Goal: Task Accomplishment & Management: Manage account settings

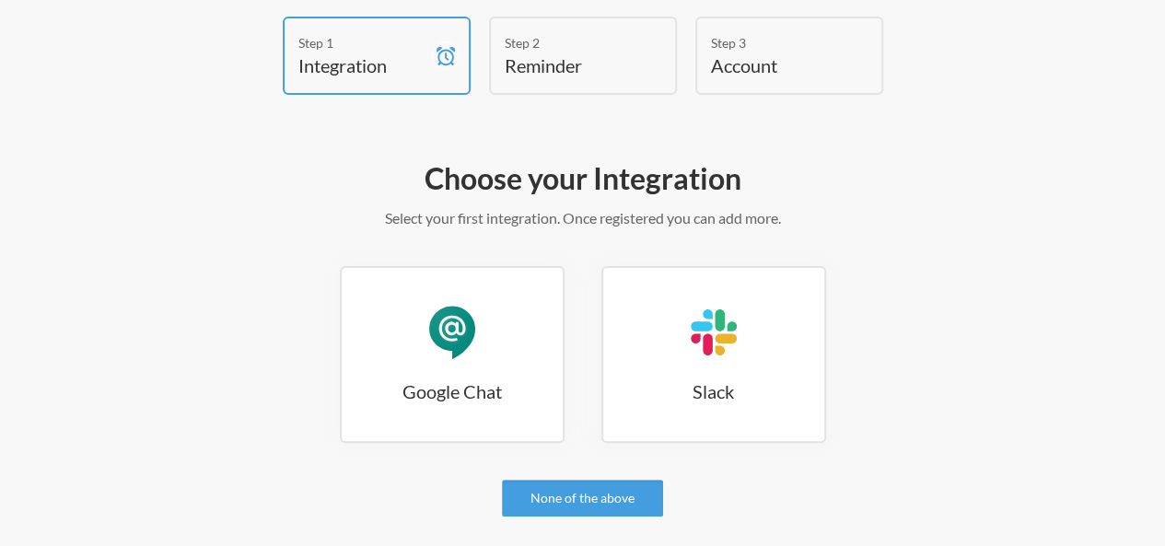
scroll to position [123, 0]
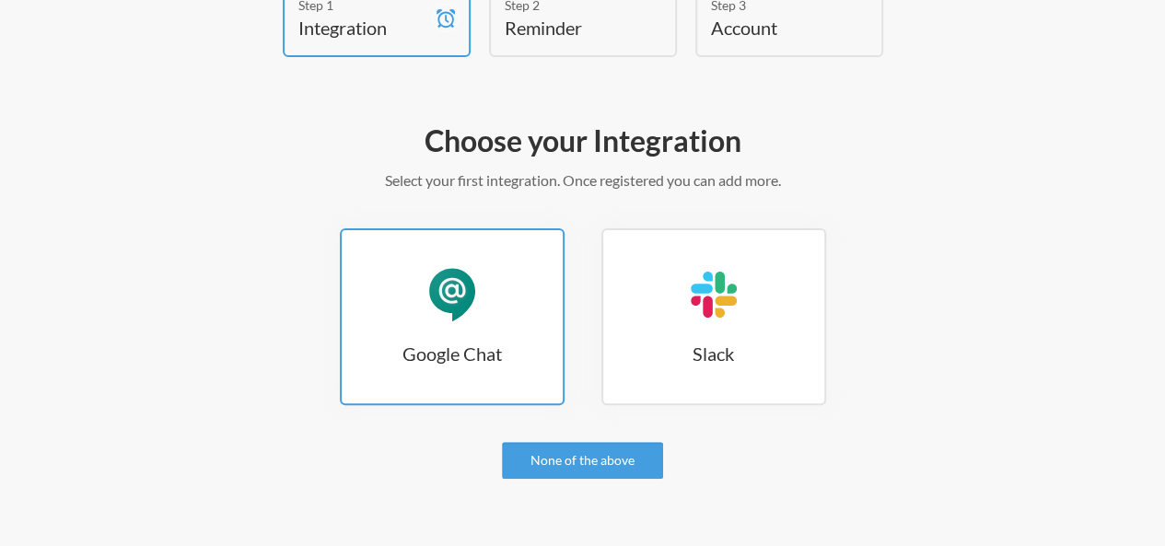
click at [448, 302] on div "Google Chat" at bounding box center [452, 294] width 55 height 55
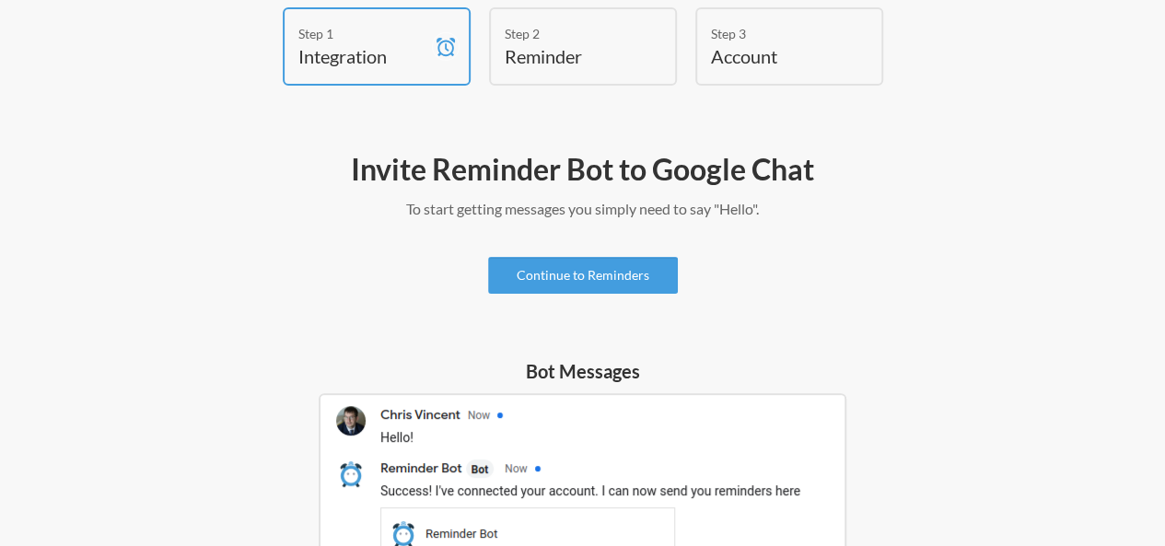
scroll to position [92, 0]
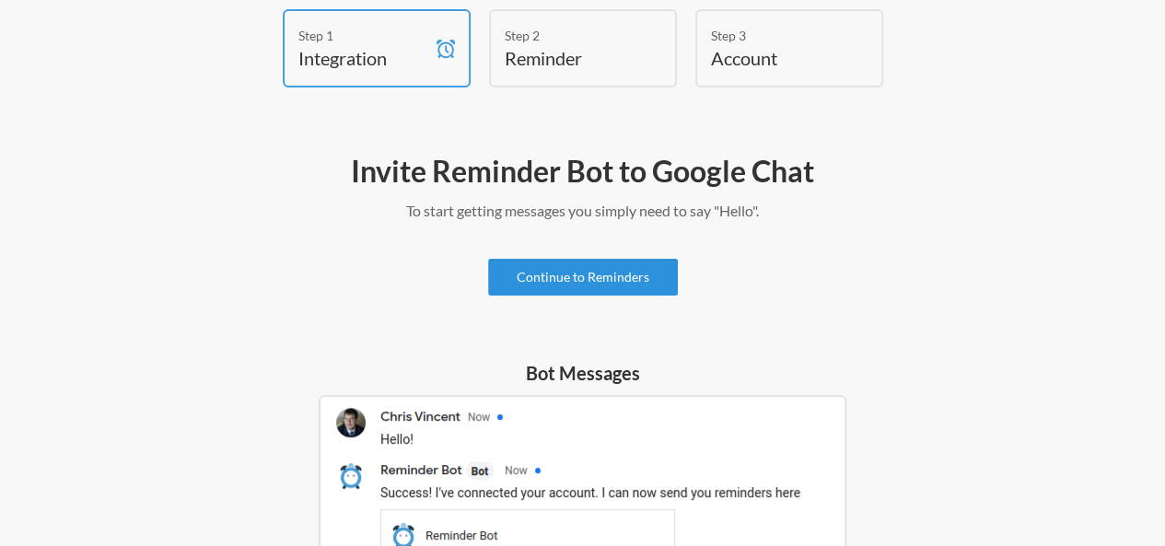
click at [568, 280] on link "Continue to Reminders" at bounding box center [583, 277] width 190 height 37
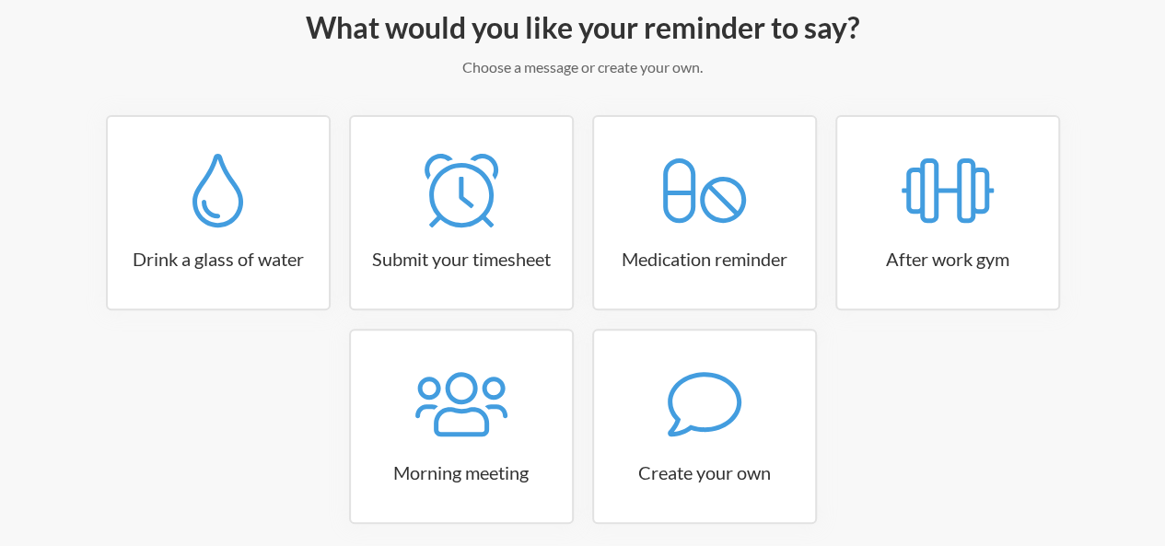
scroll to position [222, 0]
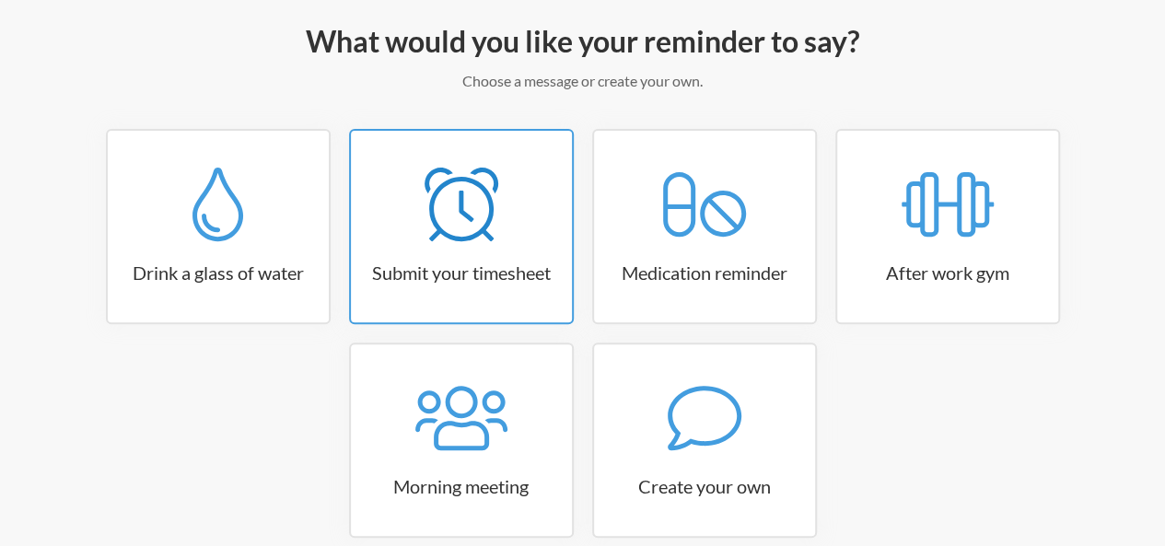
click at [396, 235] on div at bounding box center [461, 205] width 221 height 74
select select "15:30:00"
select select "true"
select select "16:30:00"
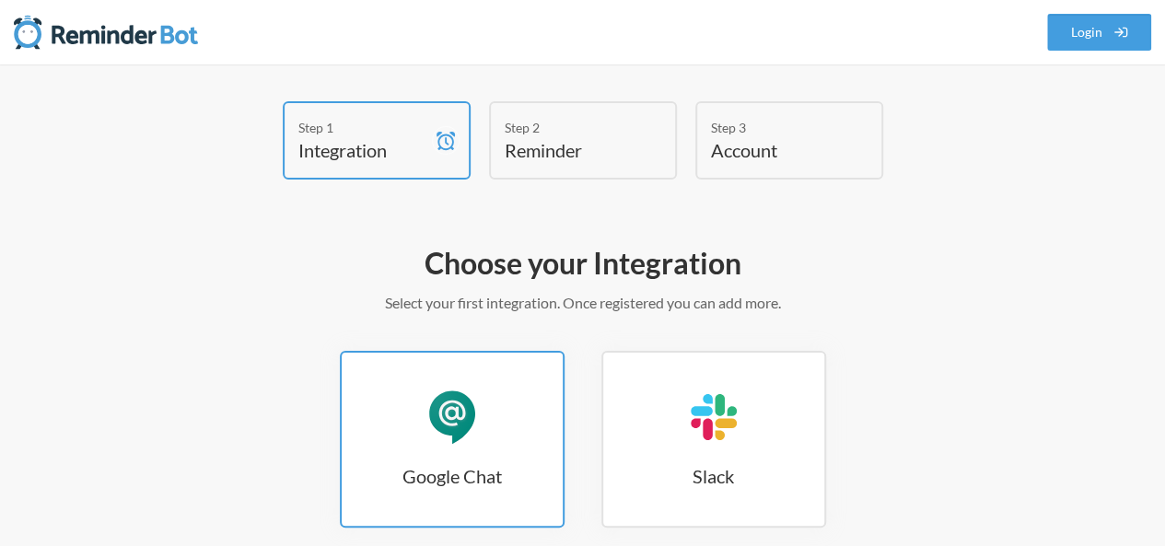
scroll to position [30, 0]
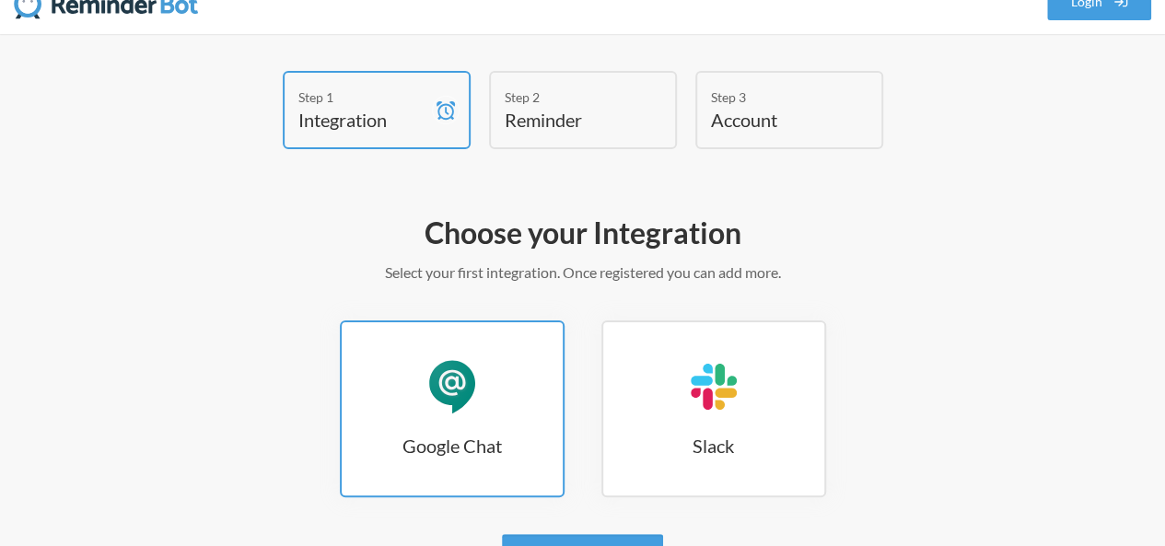
click at [474, 396] on div "Google Chat" at bounding box center [452, 386] width 55 height 55
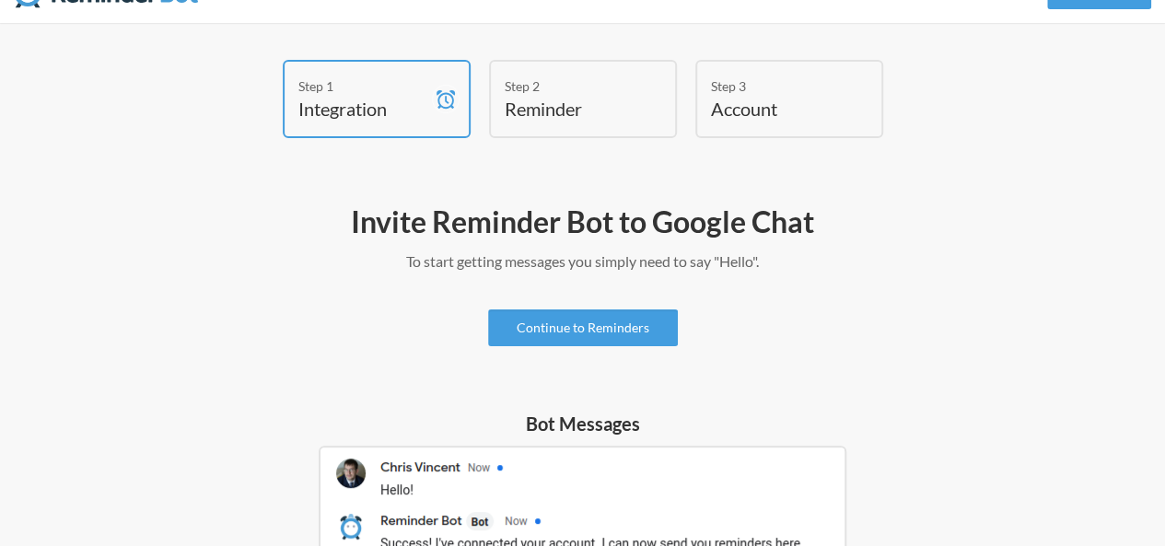
scroll to position [61, 0]
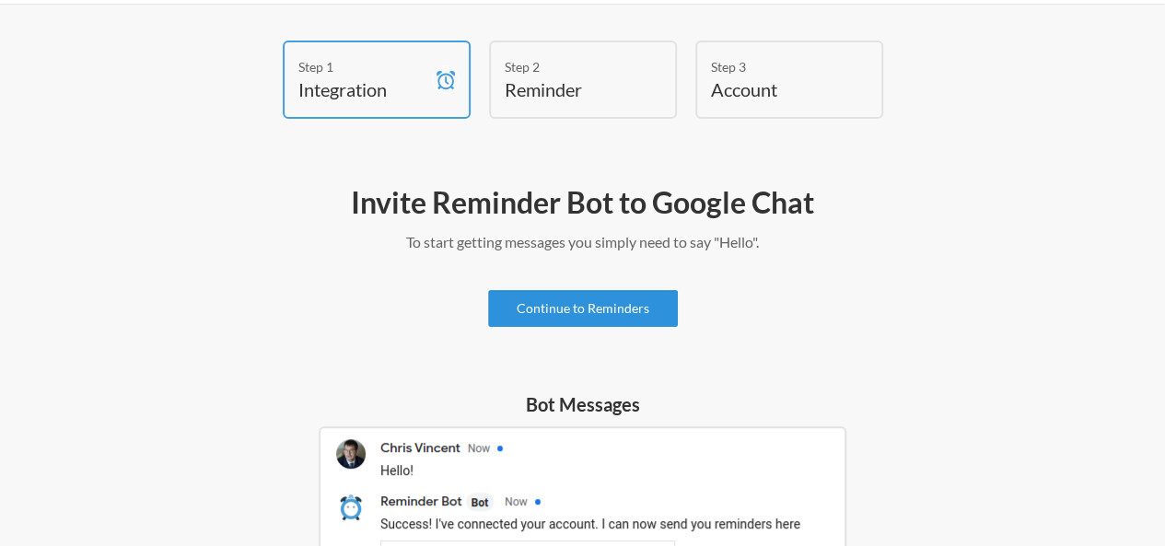
click at [549, 305] on link "Continue to Reminders" at bounding box center [583, 308] width 190 height 37
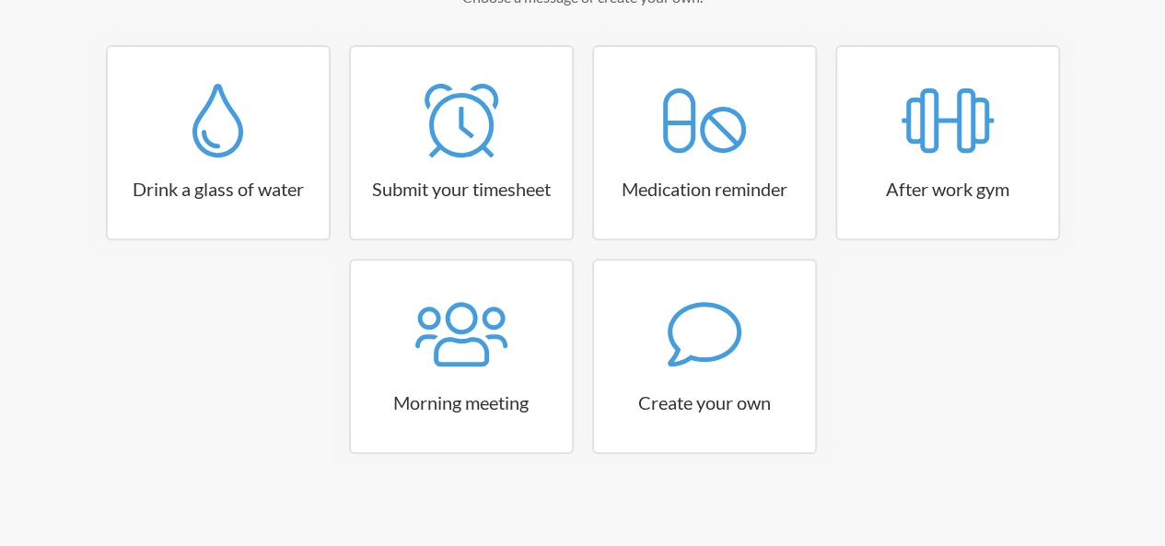
scroll to position [307, 0]
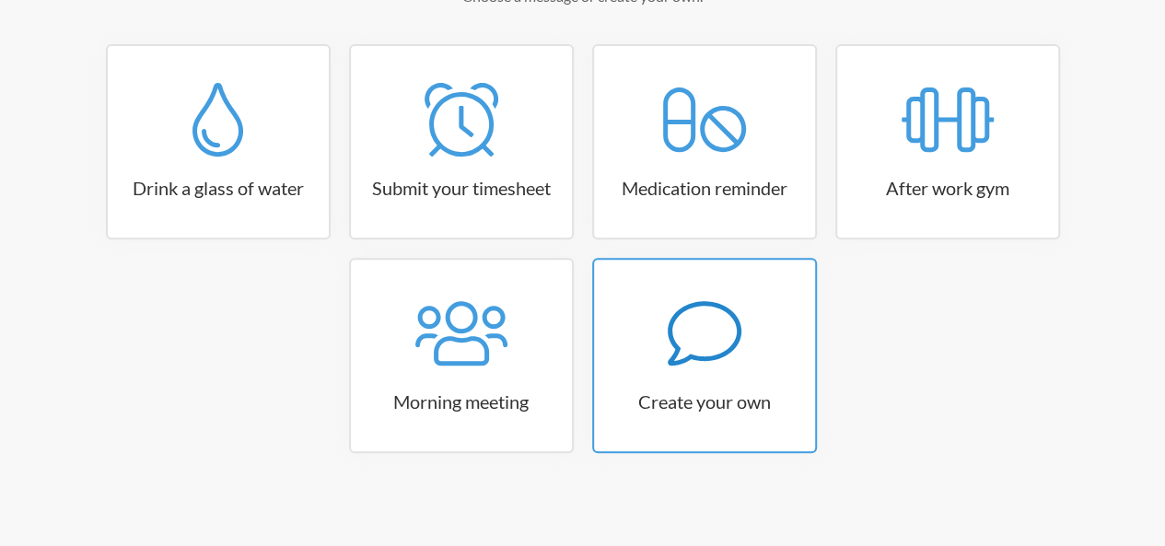
click at [645, 344] on div at bounding box center [704, 334] width 221 height 74
select select "08:30:00"
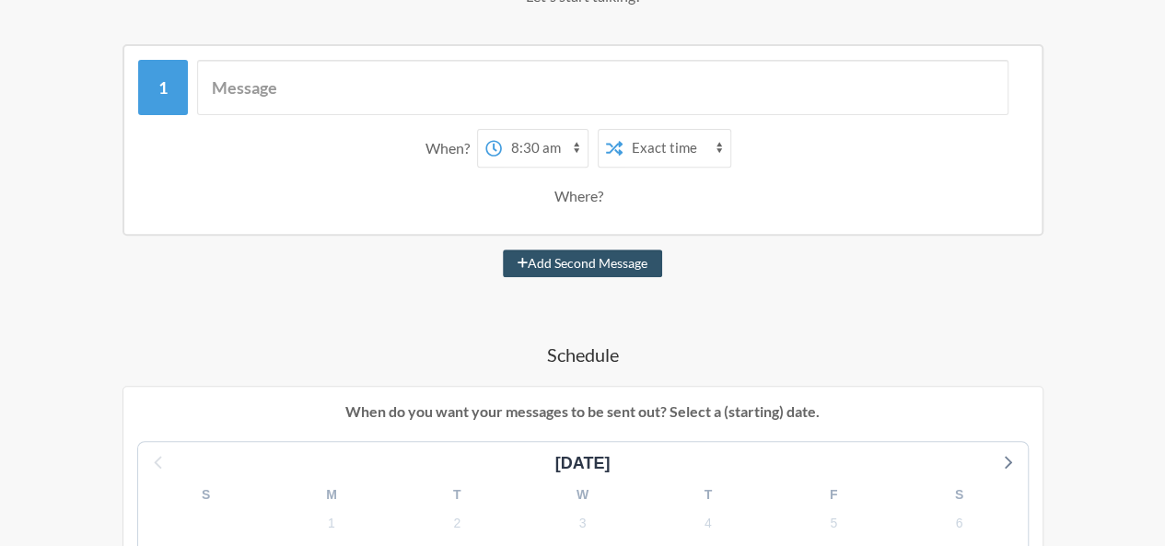
scroll to position [276, 0]
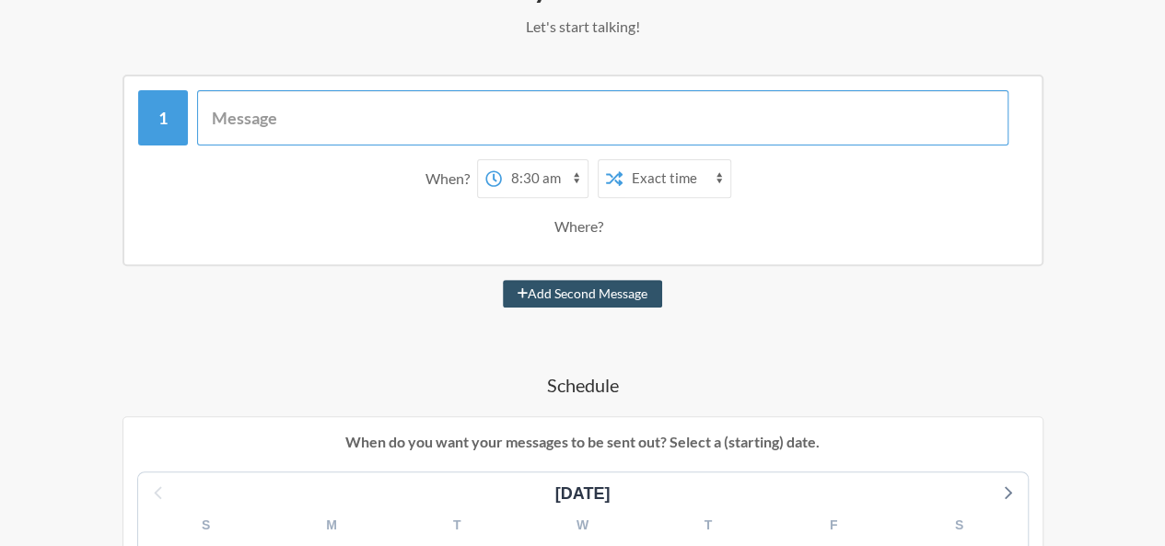
click at [391, 121] on input "text" at bounding box center [603, 117] width 812 height 55
paste input "H1761172 - Register for replacement request sent to rmatesting@mintt.com waitin…"
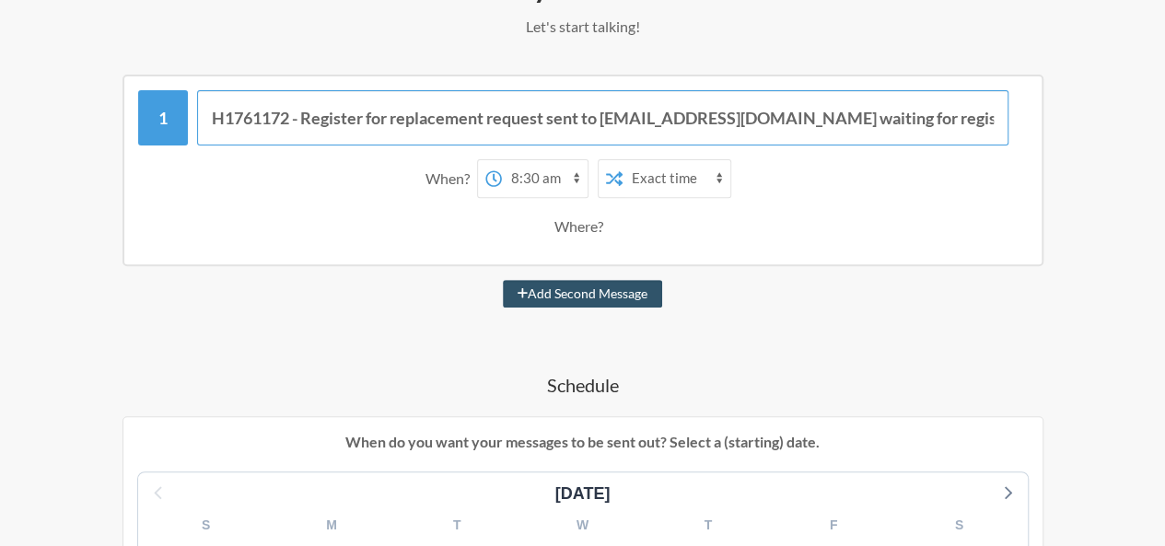
scroll to position [0, 133]
type input "H1761172 - Register for replacement request sent to rmatesting@mintt.com waitin…"
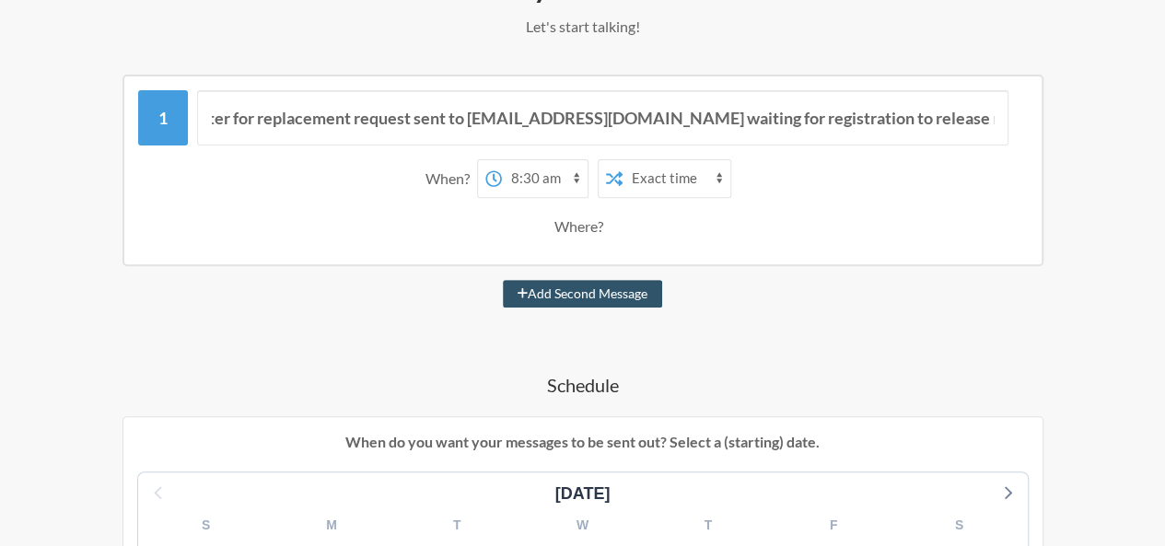
scroll to position [0, 0]
click at [545, 181] on select "12:00 am 12:15 am 12:30 am 12:45 am 1:00 am 1:15 am 1:30 am 1:45 am 2:00 am 2:1…" at bounding box center [545, 178] width 86 height 37
select select "12:00:00"
click at [502, 160] on select "12:00 am 12:15 am 12:30 am 12:45 am 1:00 am 1:15 am 1:30 am 1:45 am 2:00 am 2:1…" at bounding box center [545, 178] width 86 height 37
click at [691, 180] on select "Exact time Random time" at bounding box center [677, 178] width 108 height 37
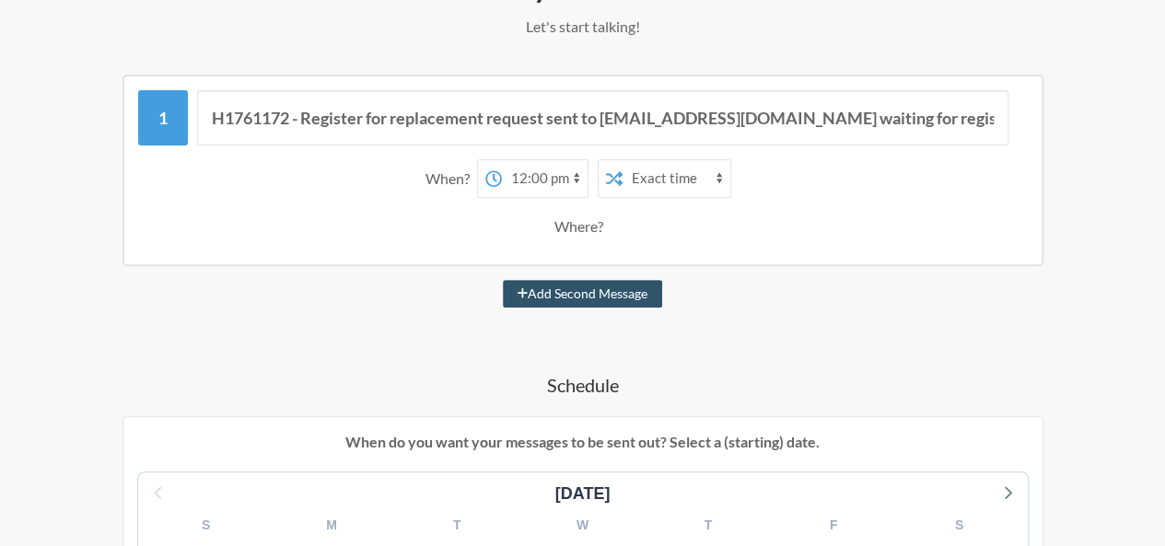
click at [691, 180] on select "Exact time Random time" at bounding box center [677, 178] width 108 height 37
click at [601, 231] on div "Where?" at bounding box center [583, 226] width 56 height 39
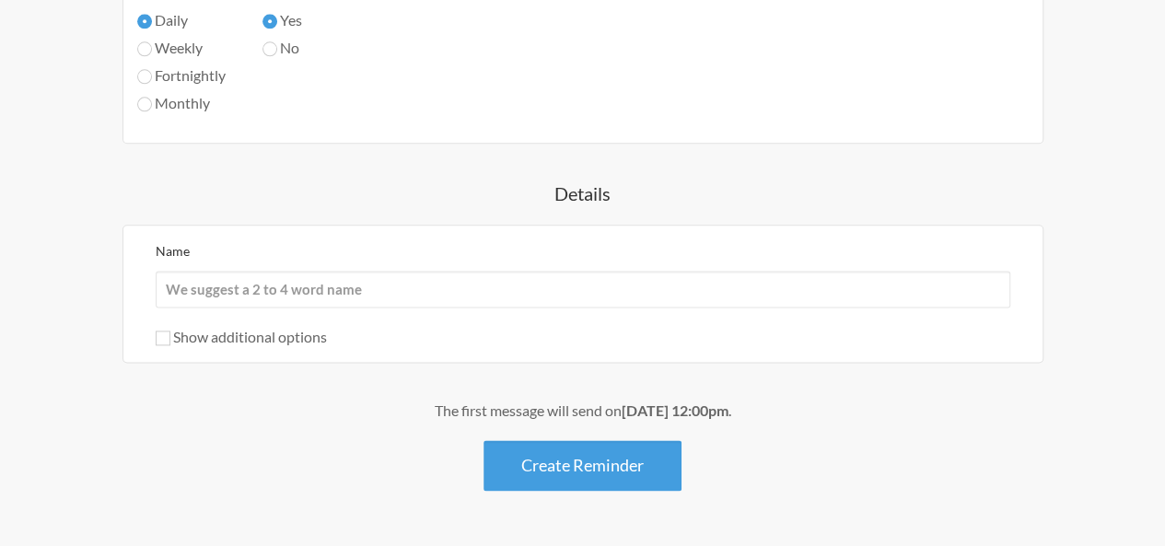
scroll to position [1074, 0]
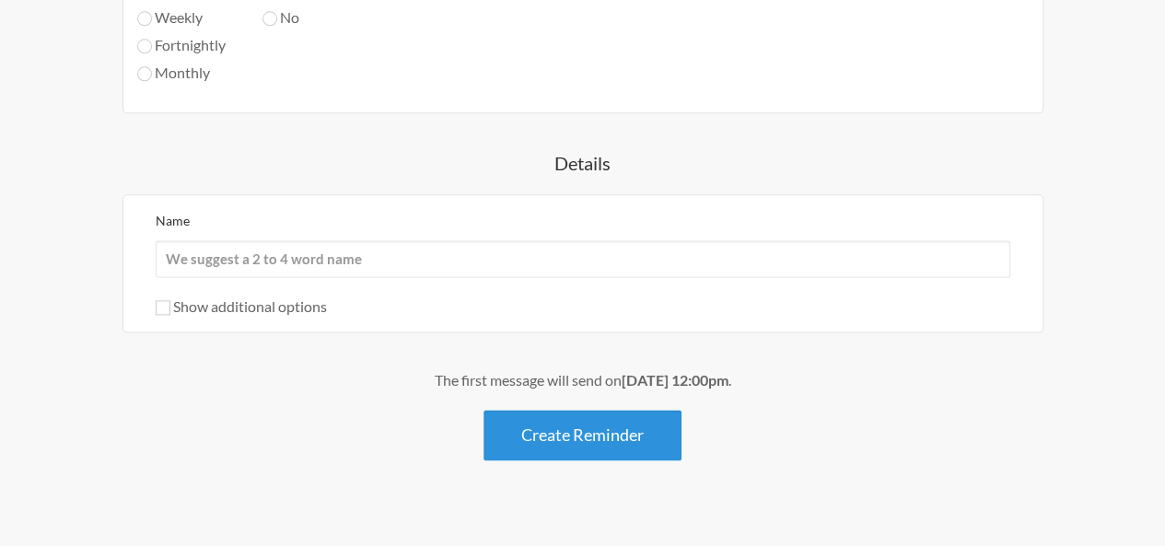
click at [514, 444] on button "Create Reminder" at bounding box center [583, 435] width 198 height 51
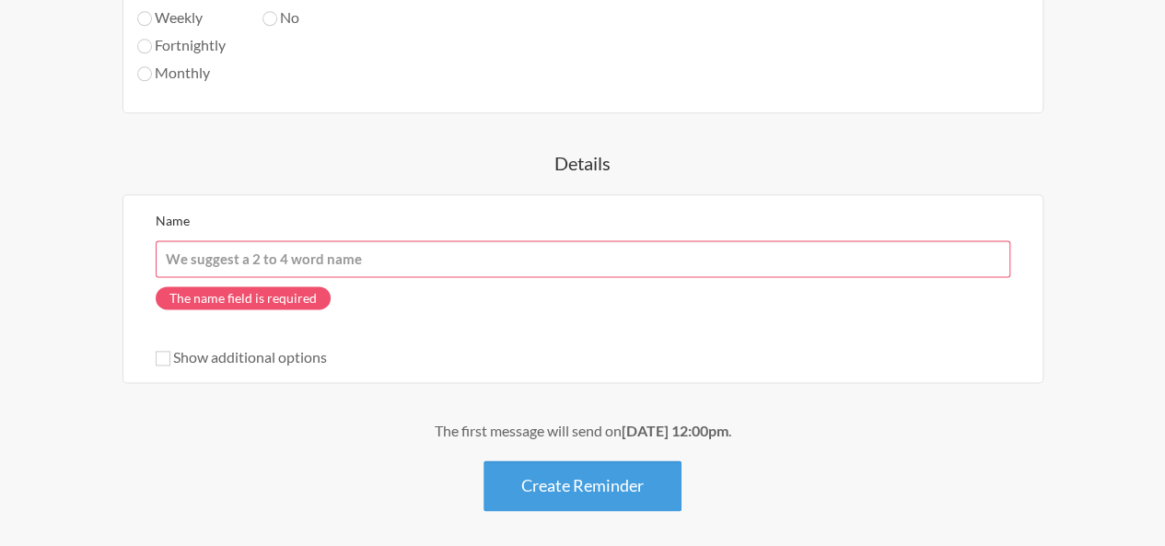
click at [275, 263] on input "Name" at bounding box center [583, 258] width 855 height 37
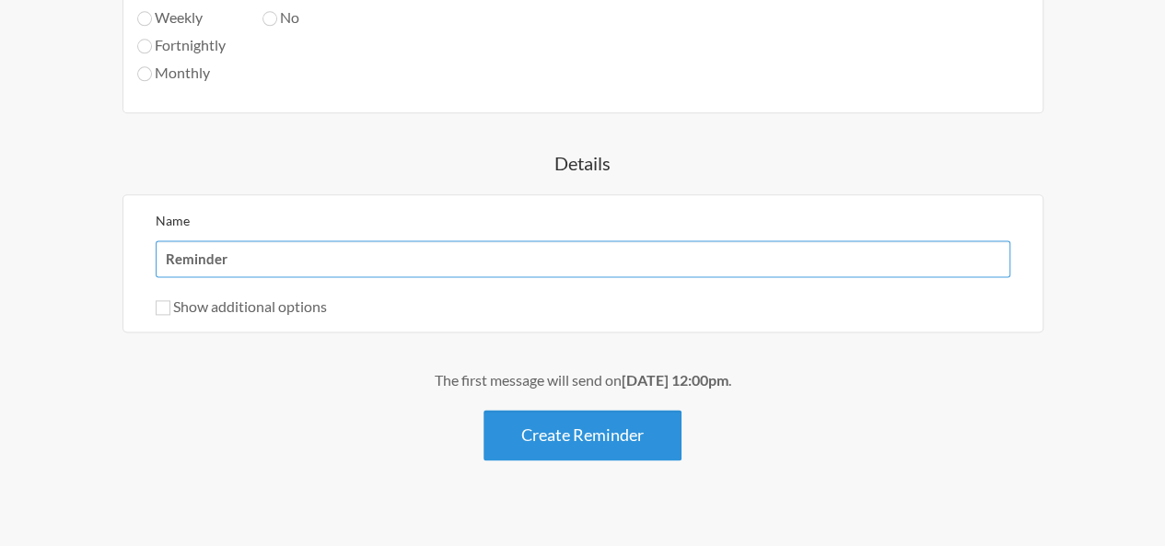
type input "Reminder"
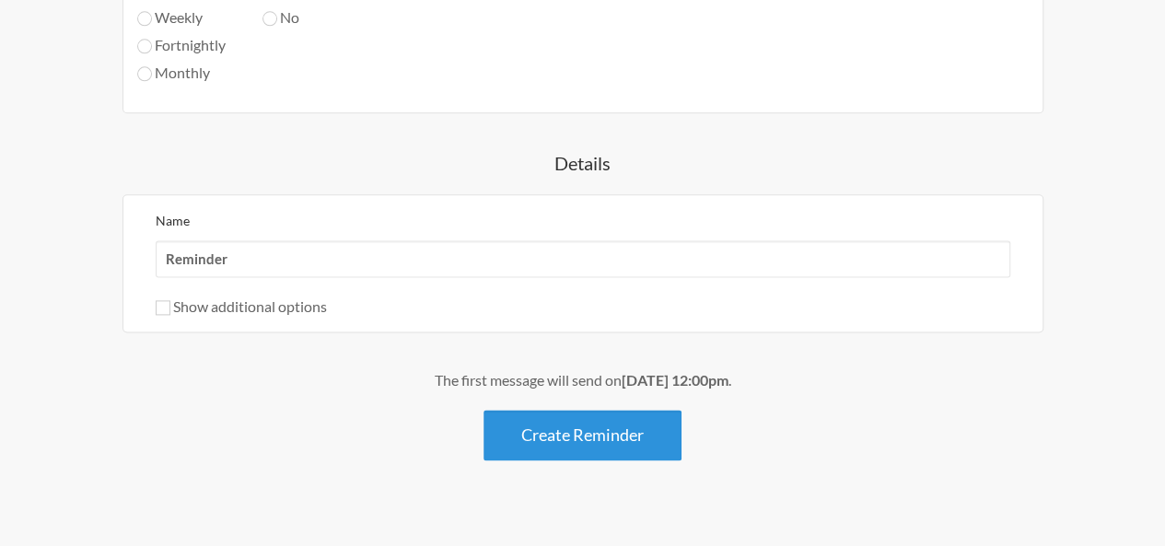
click at [512, 439] on button "Create Reminder" at bounding box center [583, 435] width 198 height 51
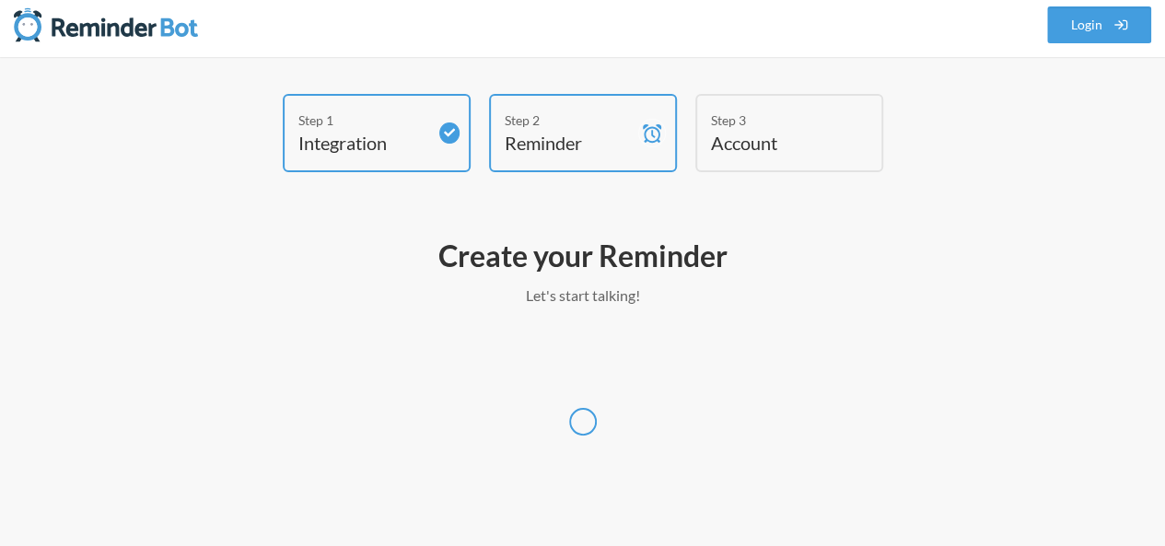
scroll to position [6, 0]
select select "America/New_York"
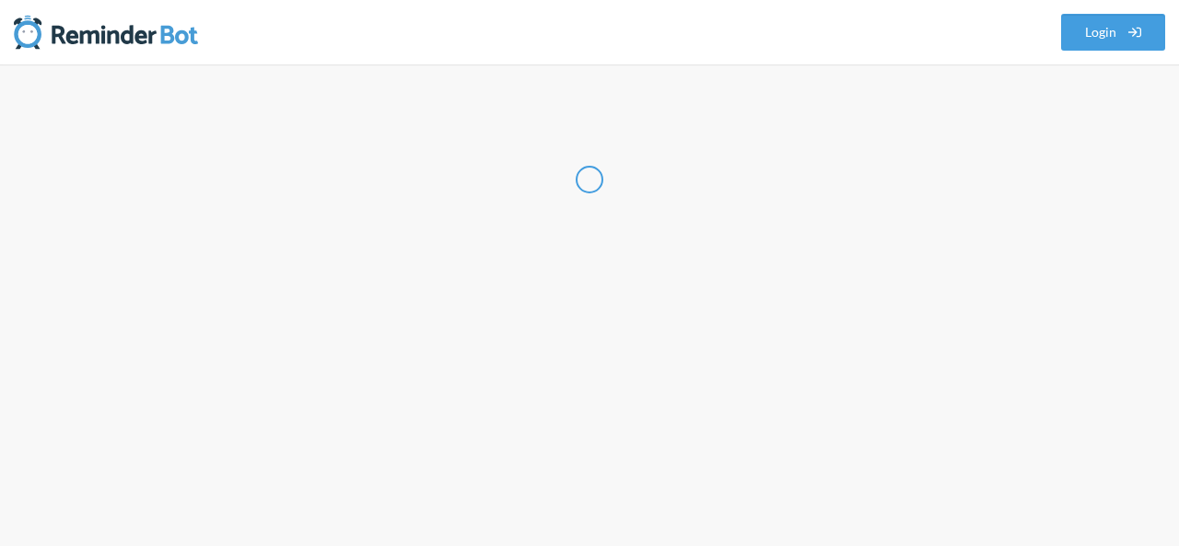
select select "PK"
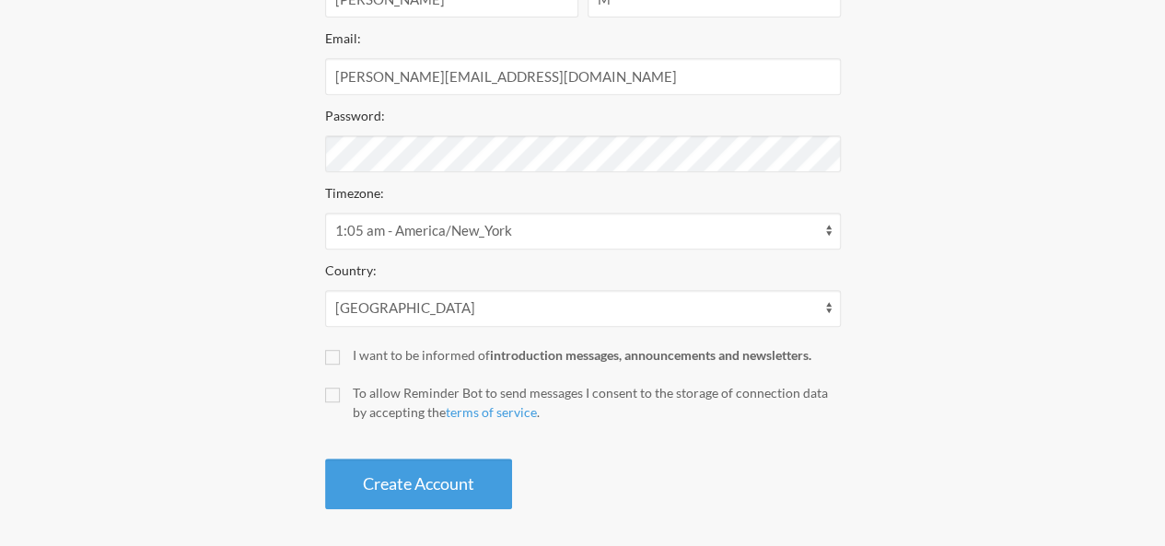
scroll to position [409, 0]
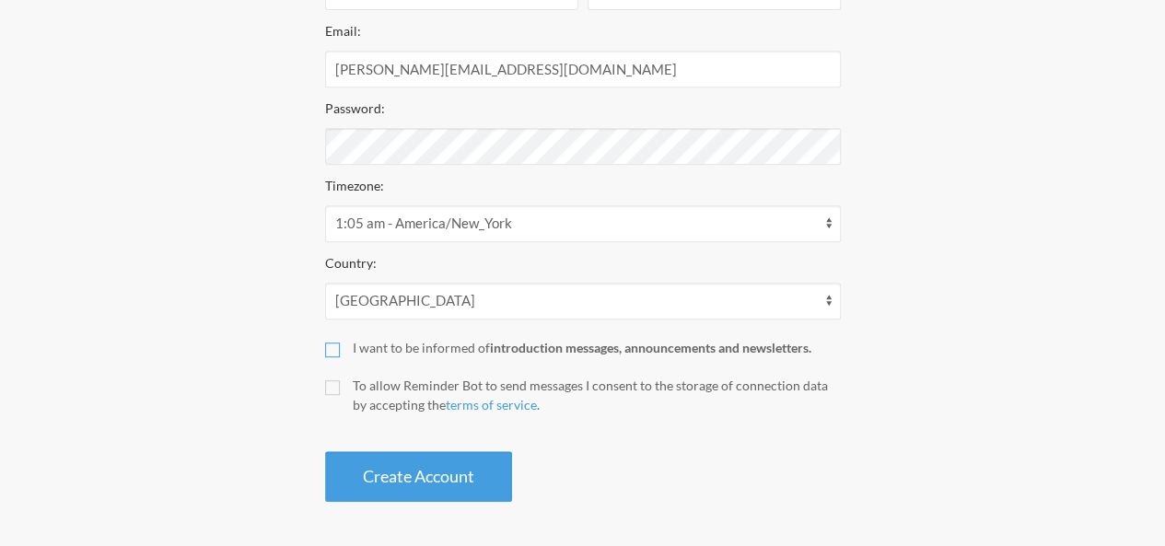
click at [337, 345] on input "I want to be informed of introduction messages, announcements and newsletters." at bounding box center [332, 350] width 15 height 15
checkbox input "true"
click at [337, 389] on input "To allow Reminder Bot to send messages I consent to the storage of connection d…" at bounding box center [332, 387] width 15 height 15
checkbox input "true"
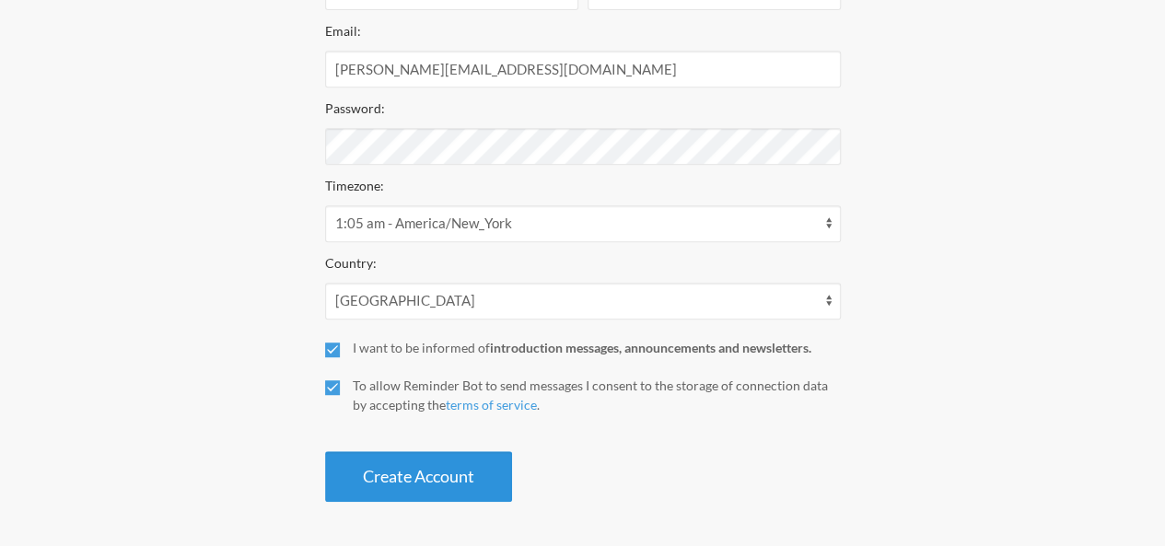
click at [356, 485] on button "Create Account" at bounding box center [418, 476] width 187 height 51
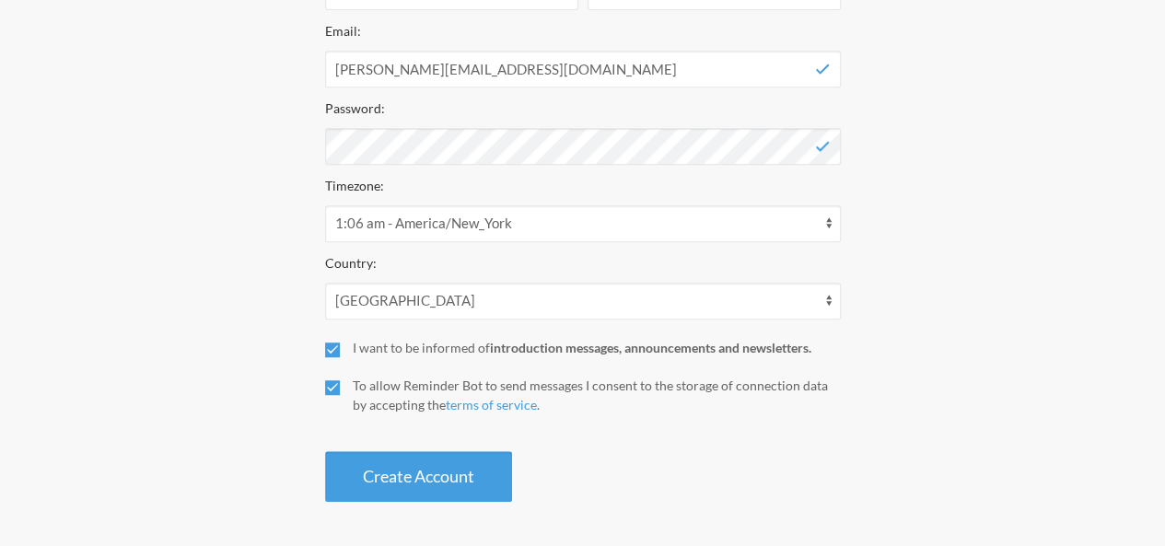
click at [328, 443] on div "First Name: Shamia Last Name: M Email: shamia.m@fs1inc.com Password: Timezone: …" at bounding box center [583, 222] width 516 height 560
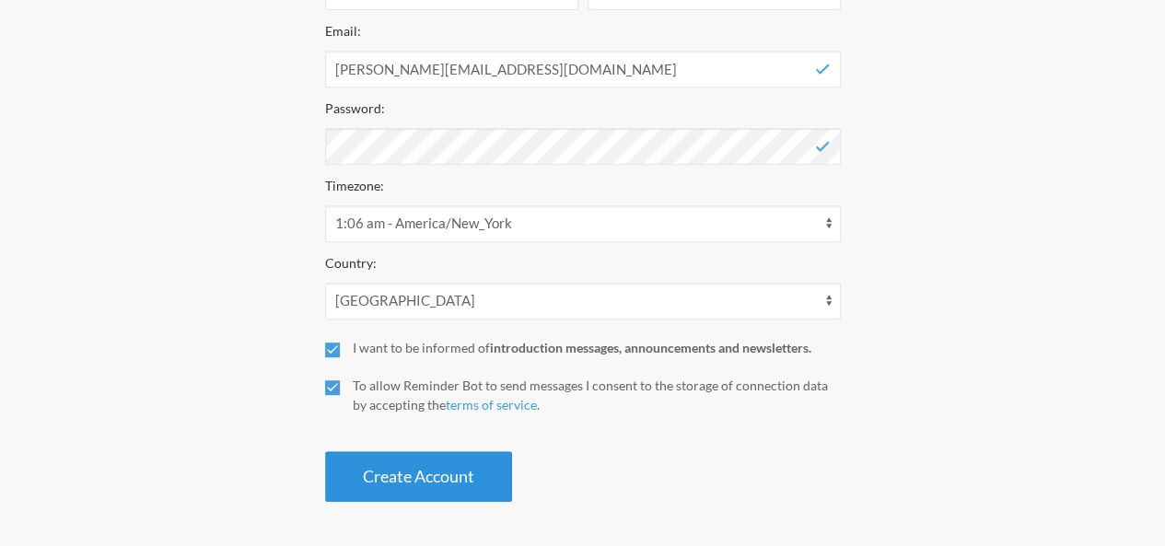
click at [332, 457] on button "Create Account" at bounding box center [418, 476] width 187 height 51
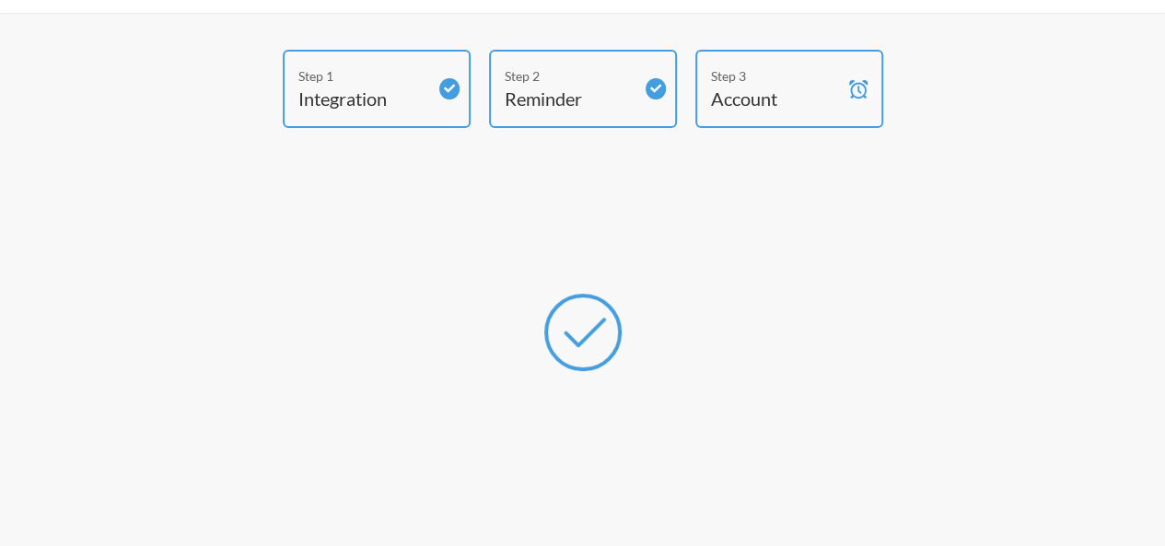
scroll to position [33, 0]
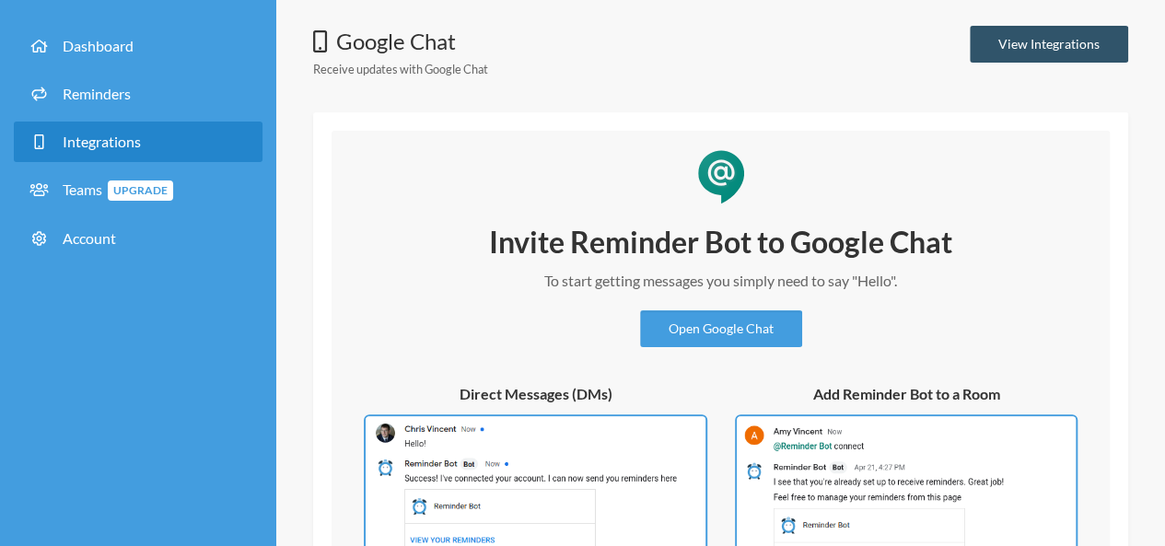
scroll to position [92, 0]
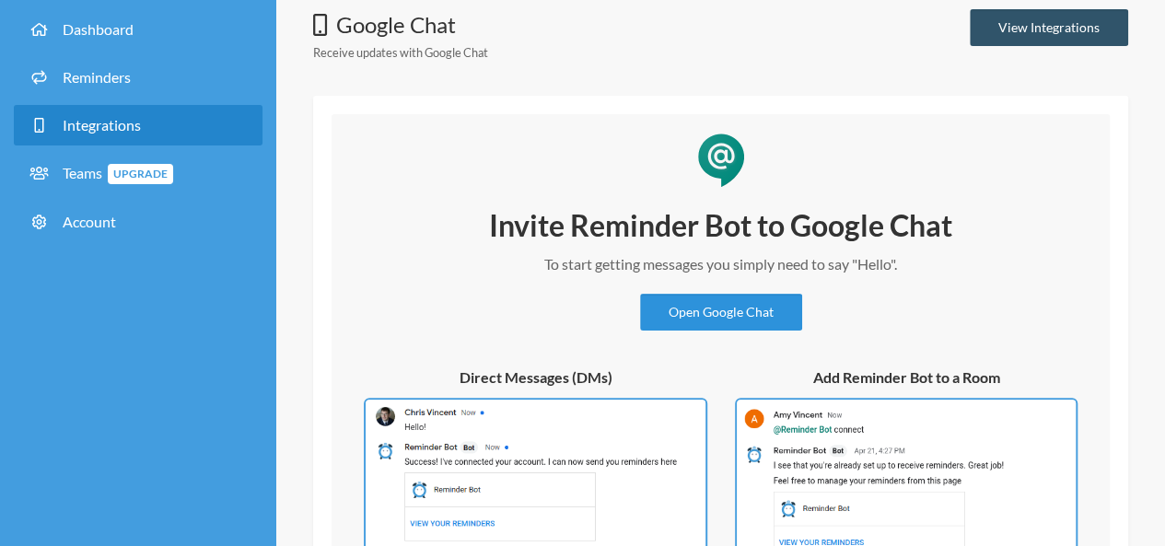
click at [721, 299] on link "Open Google Chat" at bounding box center [721, 312] width 162 height 37
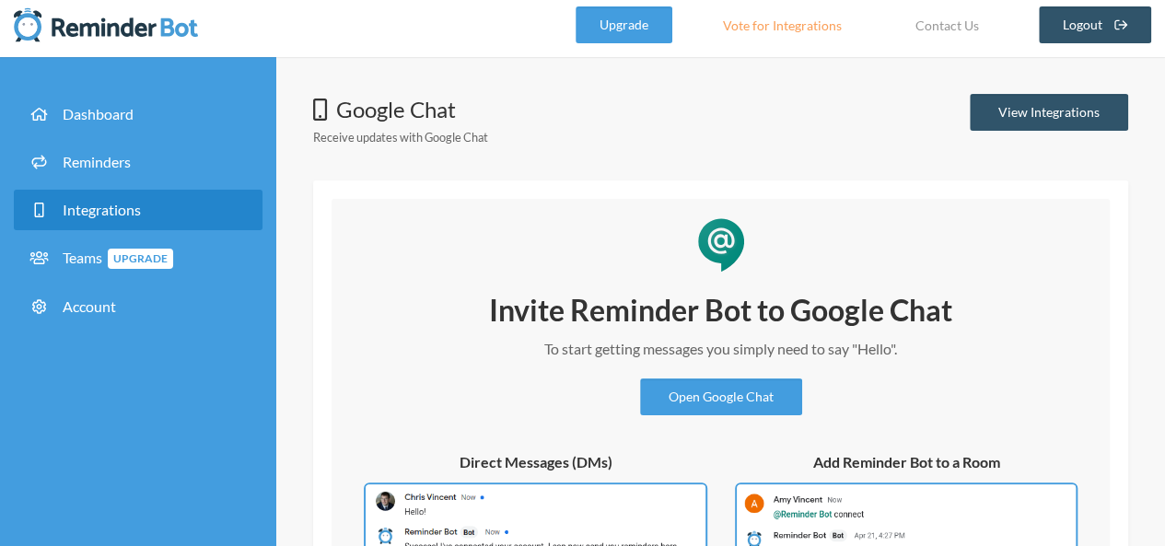
scroll to position [0, 0]
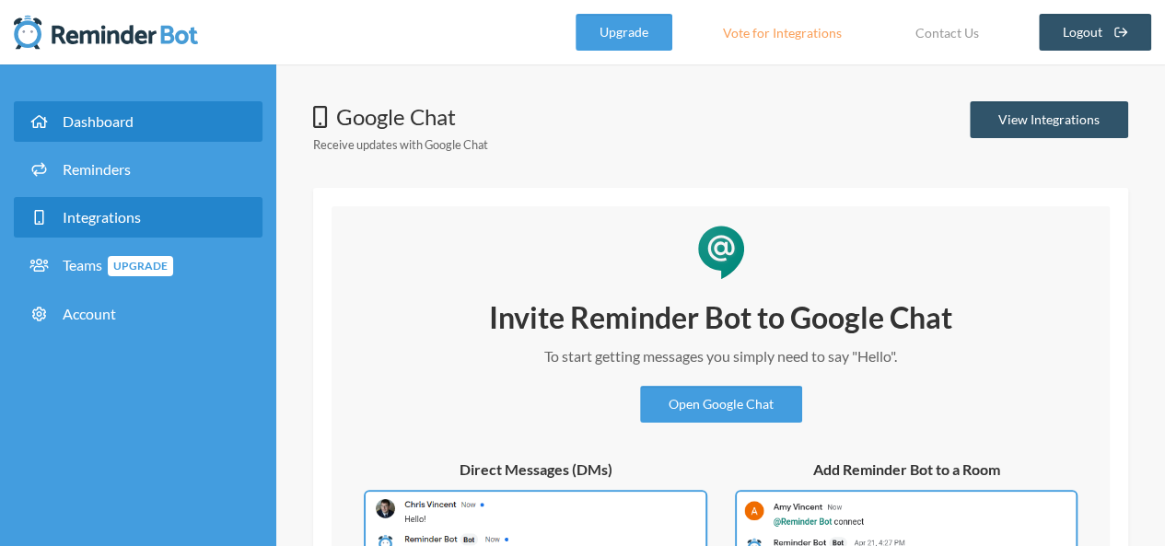
click at [145, 129] on link "Dashboard" at bounding box center [138, 121] width 249 height 41
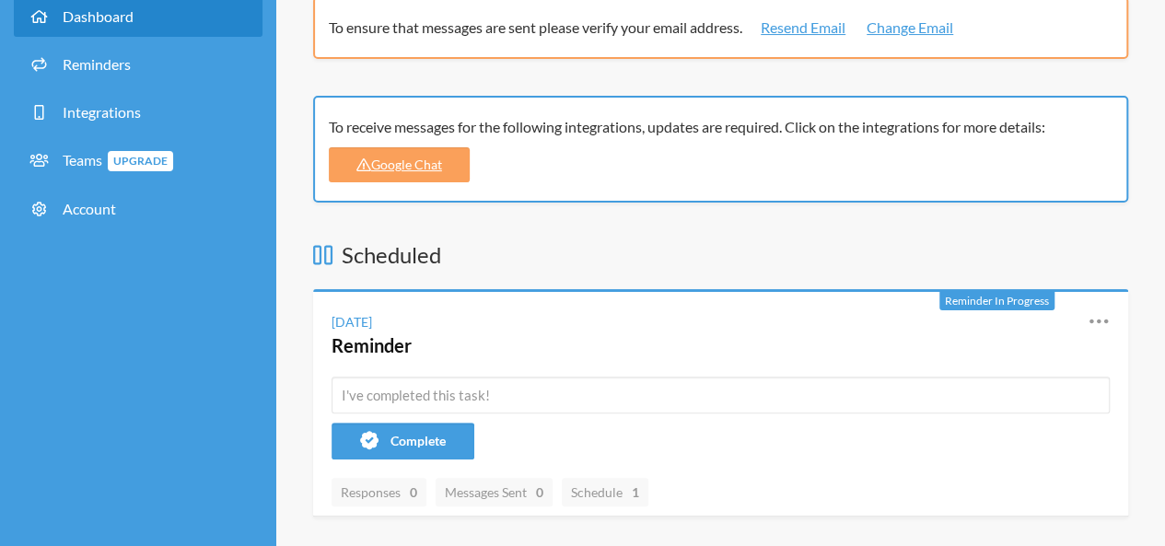
scroll to position [184, 0]
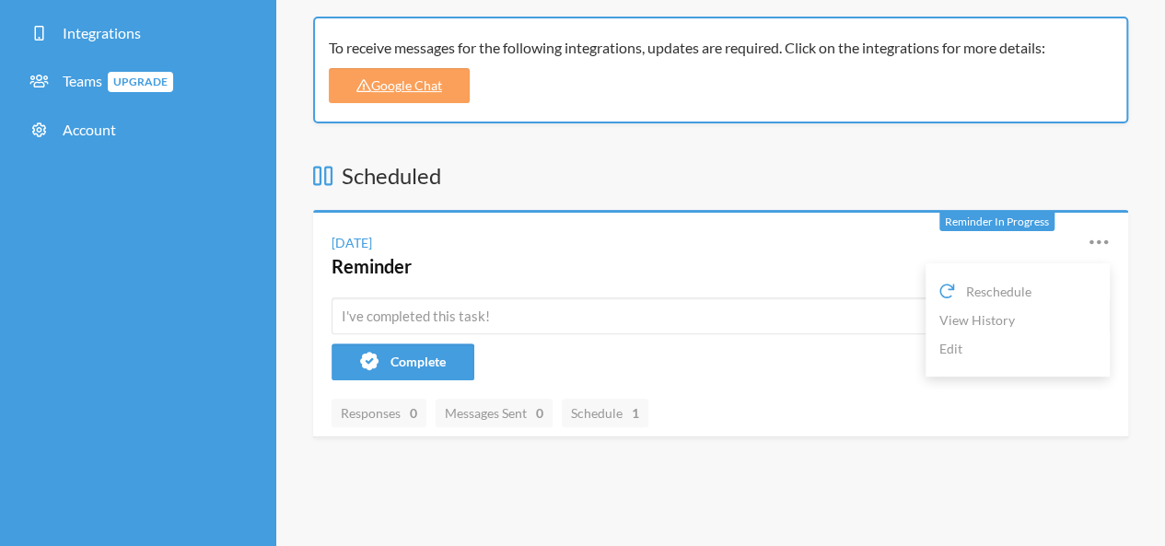
click at [1099, 241] on icon at bounding box center [1099, 242] width 18 height 5
click at [1100, 244] on icon at bounding box center [1099, 242] width 22 height 22
click at [962, 348] on link "Edit" at bounding box center [1018, 348] width 157 height 29
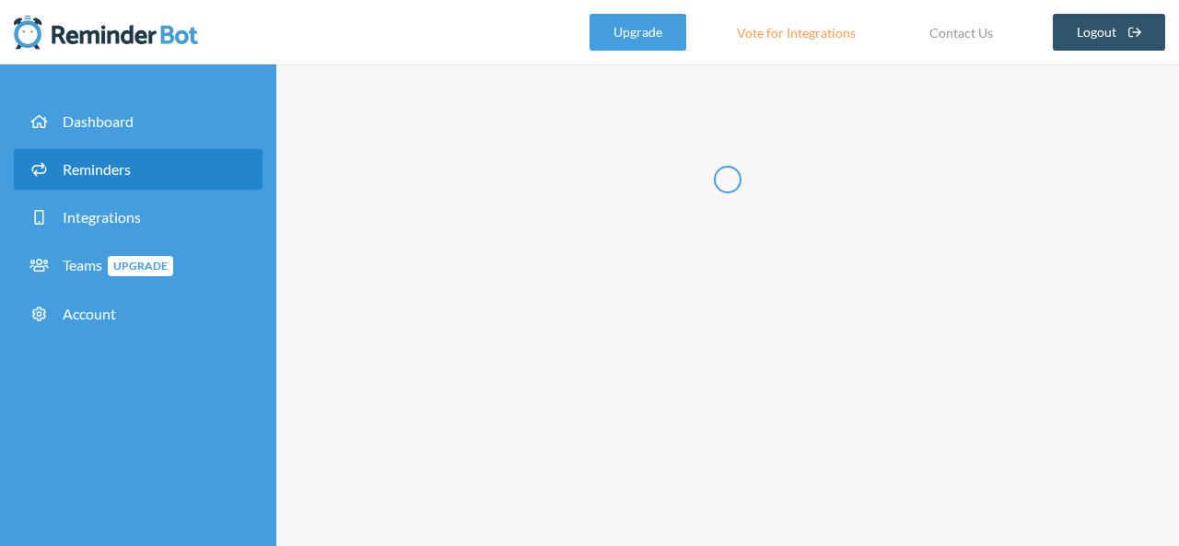
type input "Reminder"
select select "12:00:00"
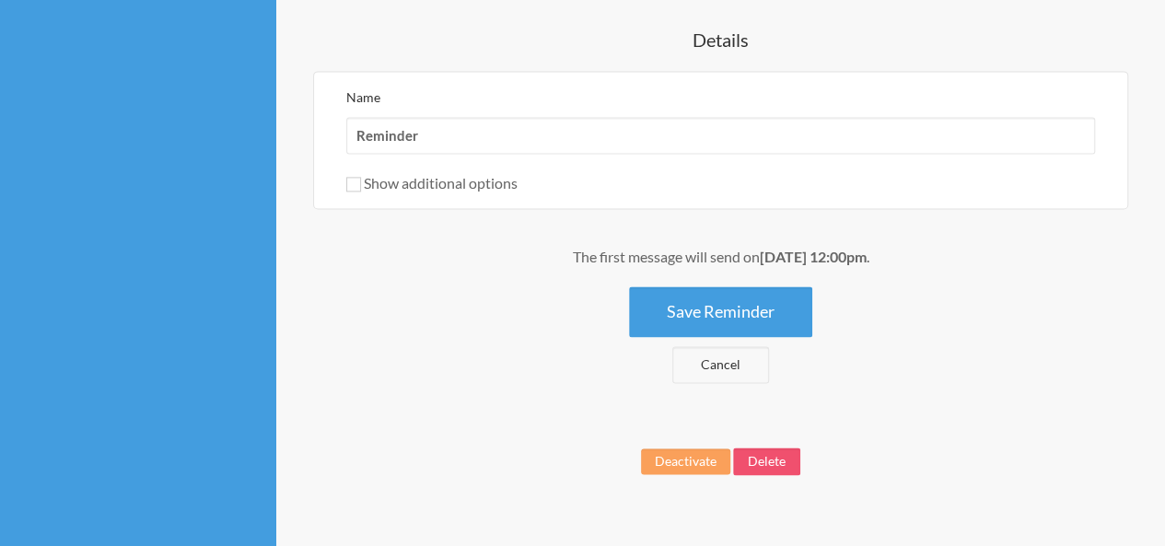
scroll to position [1264, 0]
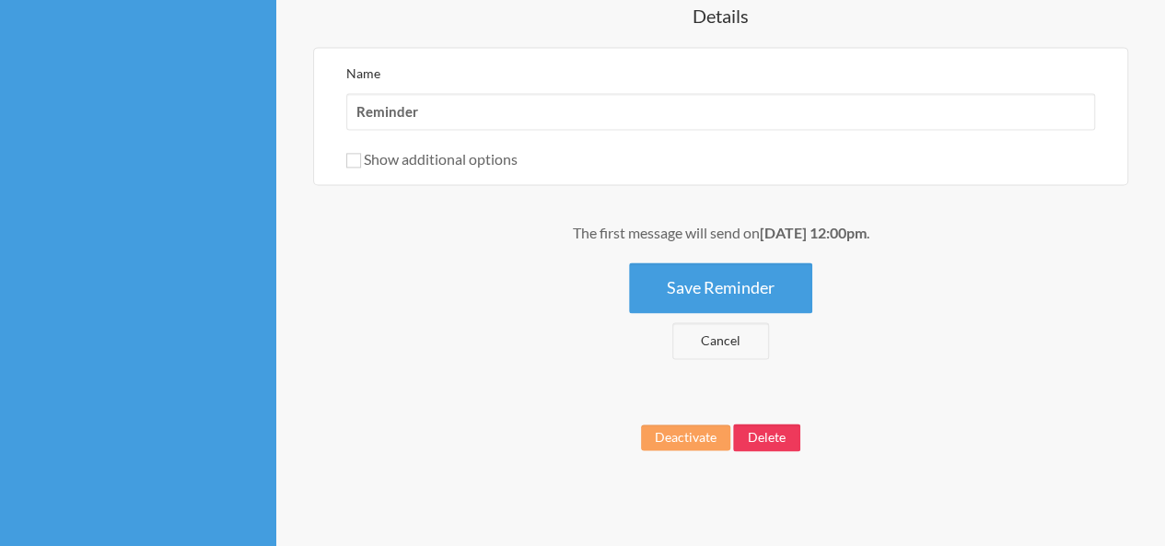
click at [755, 436] on button "Delete" at bounding box center [766, 438] width 67 height 28
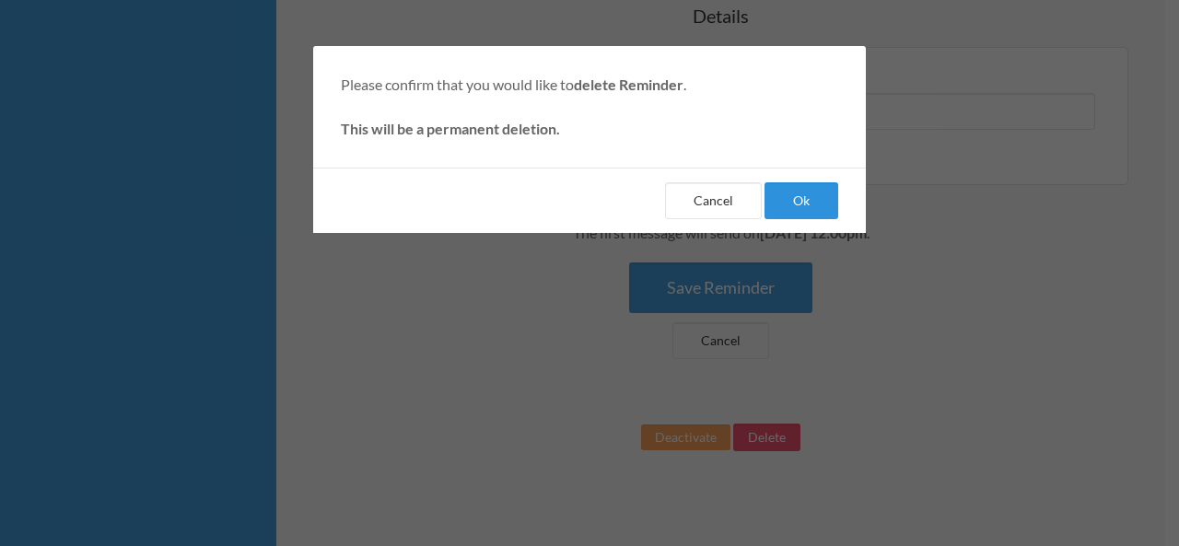
click at [791, 204] on button "Ok" at bounding box center [802, 200] width 74 height 37
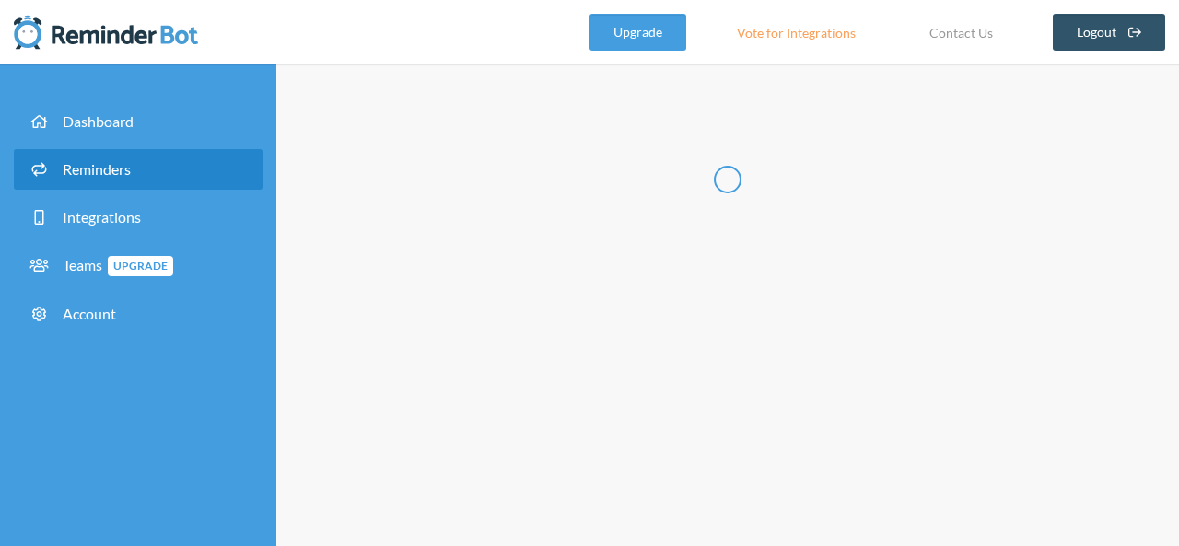
select select "11:30:00"
select select "12:30:00"
select select "08:30:00"
select select "09:30:00"
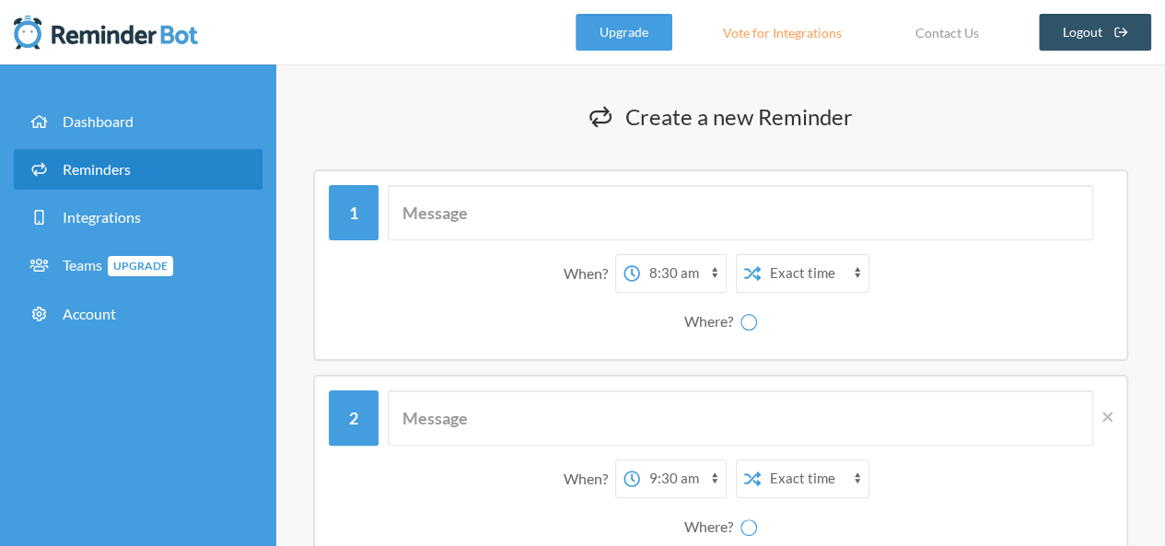
select select "spaces/AAQAf63euq0"
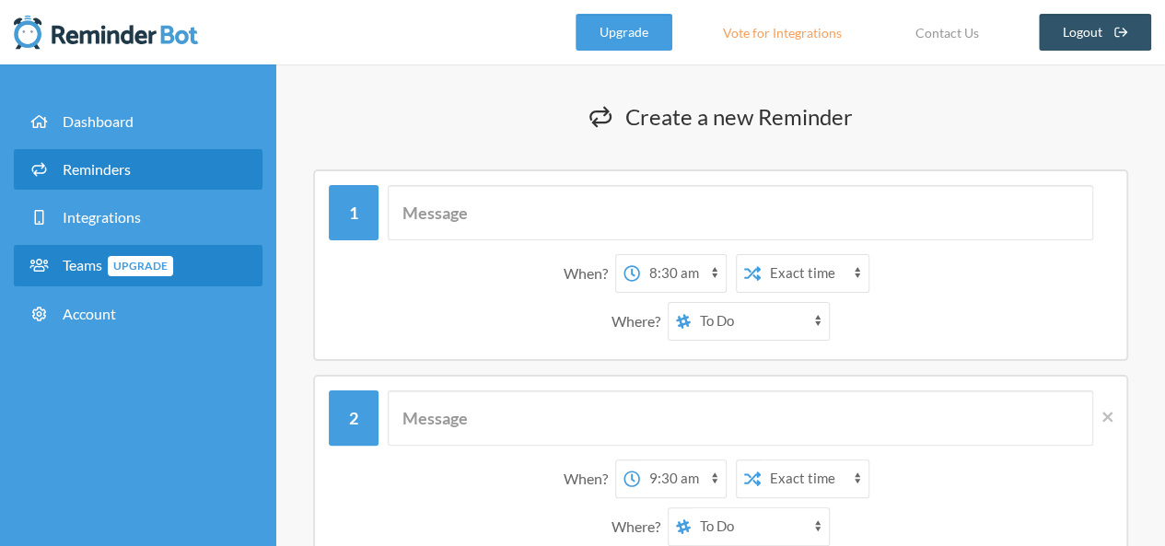
click at [160, 263] on span "Upgrade" at bounding box center [140, 266] width 65 height 20
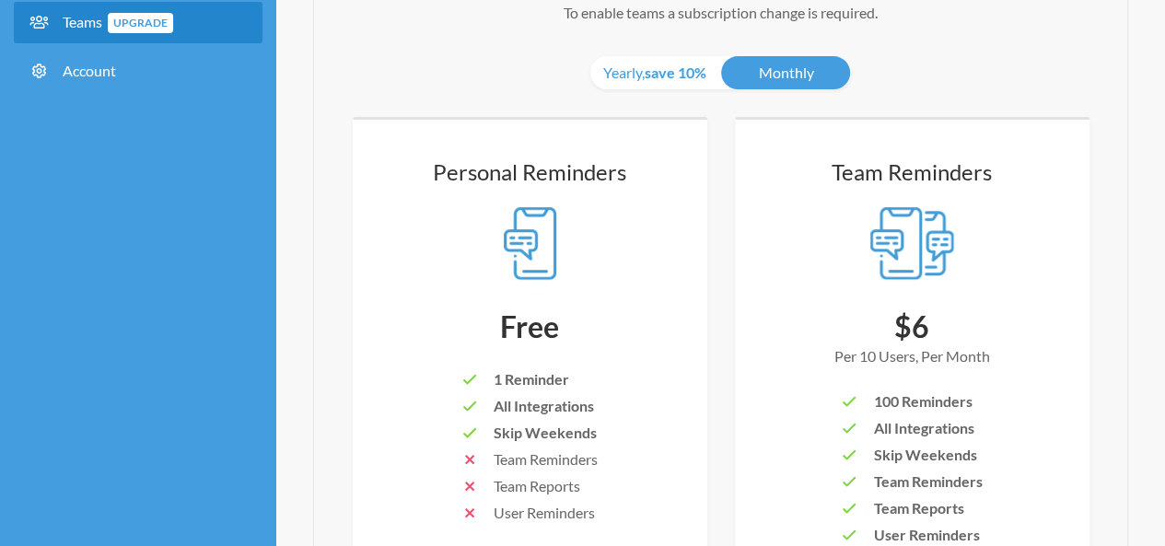
scroll to position [120, 0]
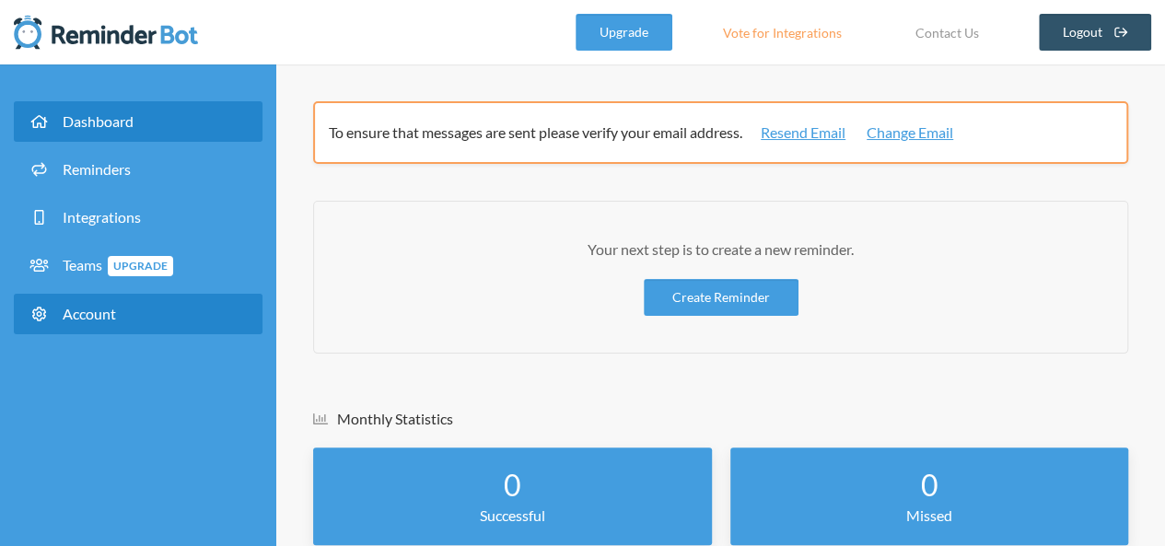
click at [162, 311] on link "Account" at bounding box center [138, 314] width 249 height 41
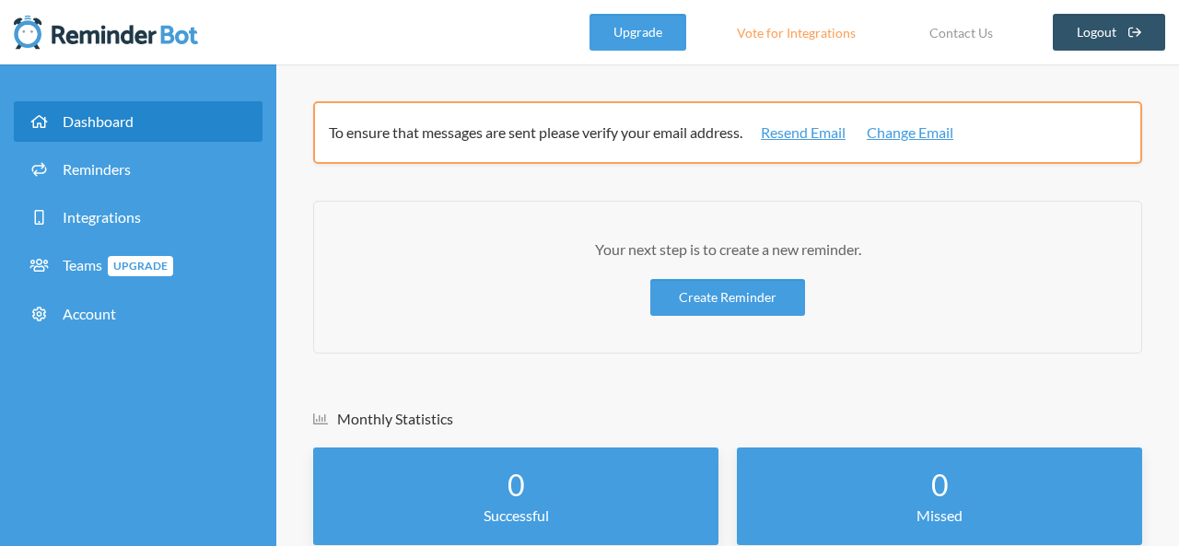
select select "**"
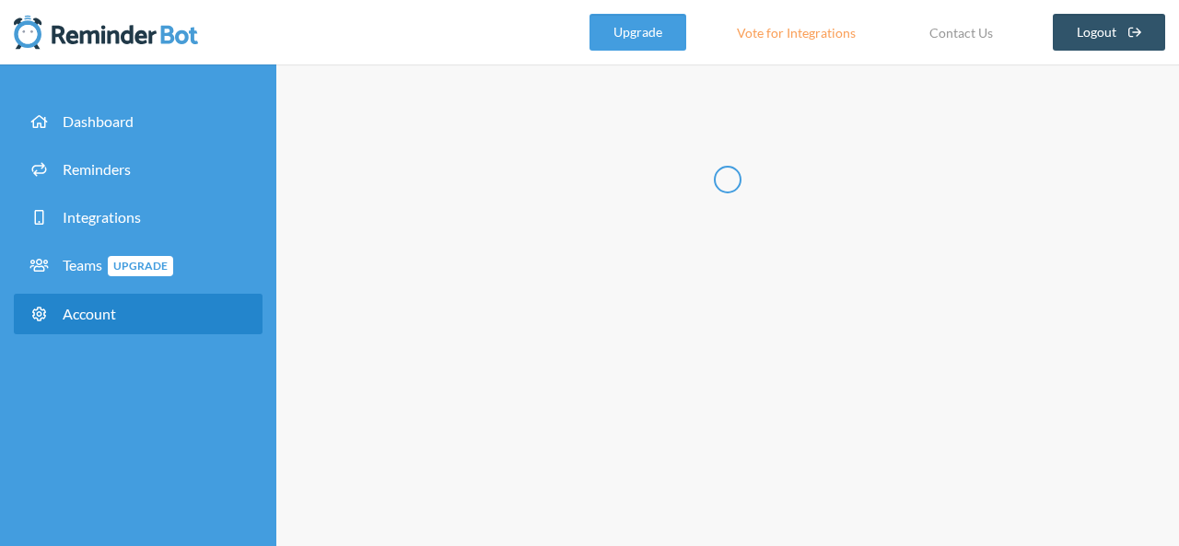
type input "******"
type input "*"
type input "**********"
select select "**"
checkbox input "****"
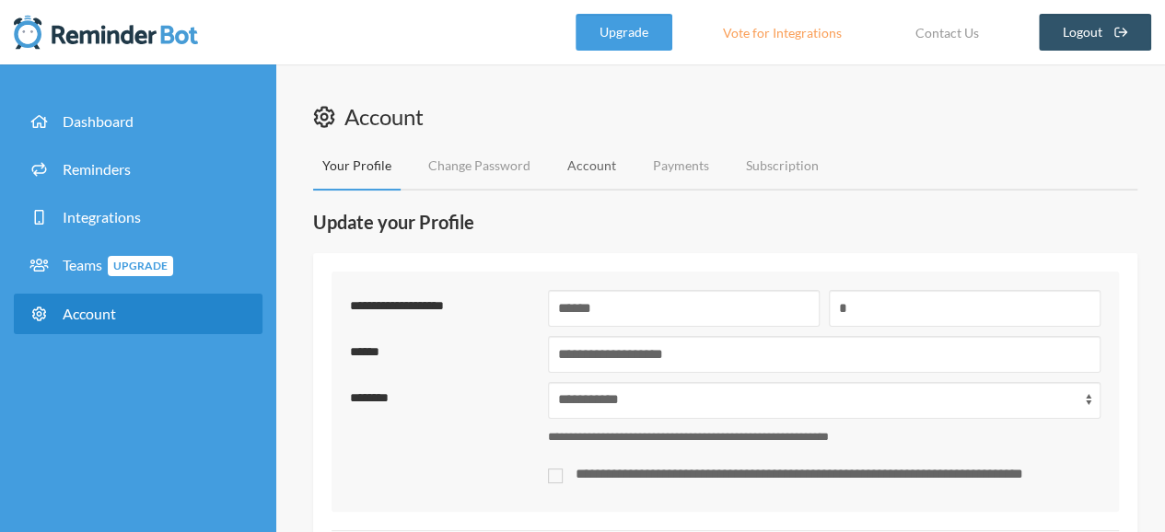
click at [601, 161] on link "Account" at bounding box center [591, 166] width 67 height 49
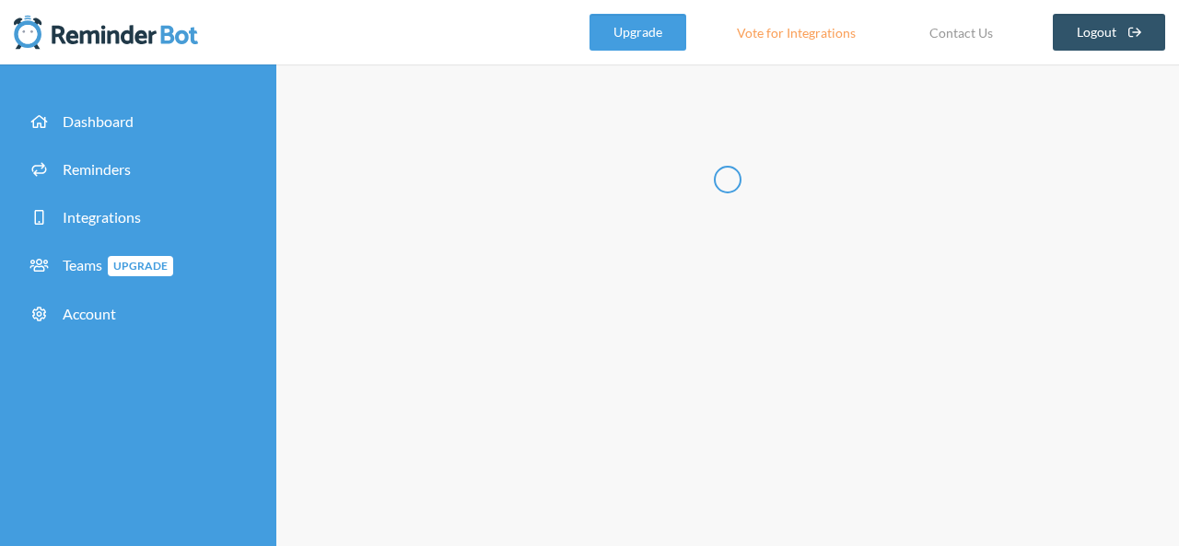
type input "********"
type input "**********"
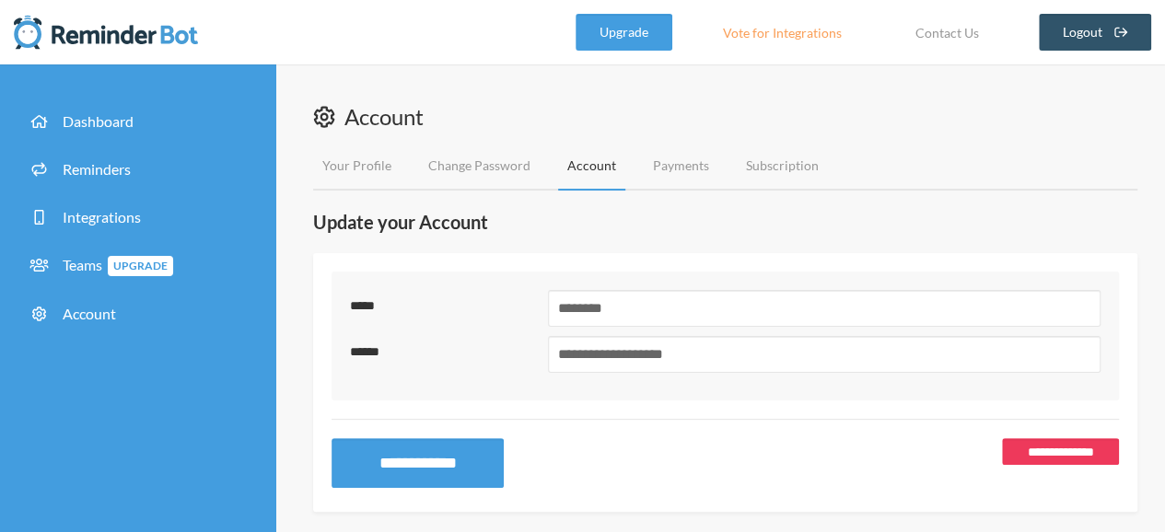
click at [1022, 446] on link "**********" at bounding box center [1060, 451] width 117 height 27
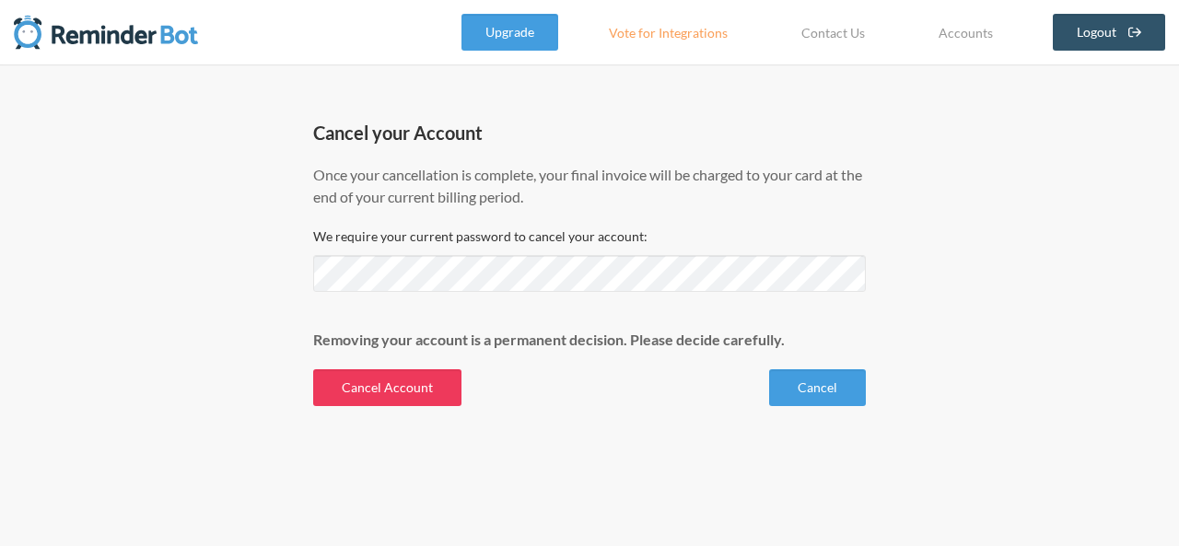
click at [416, 378] on button "Cancel Account" at bounding box center [387, 387] width 148 height 37
